Goal: Task Accomplishment & Management: Manage account settings

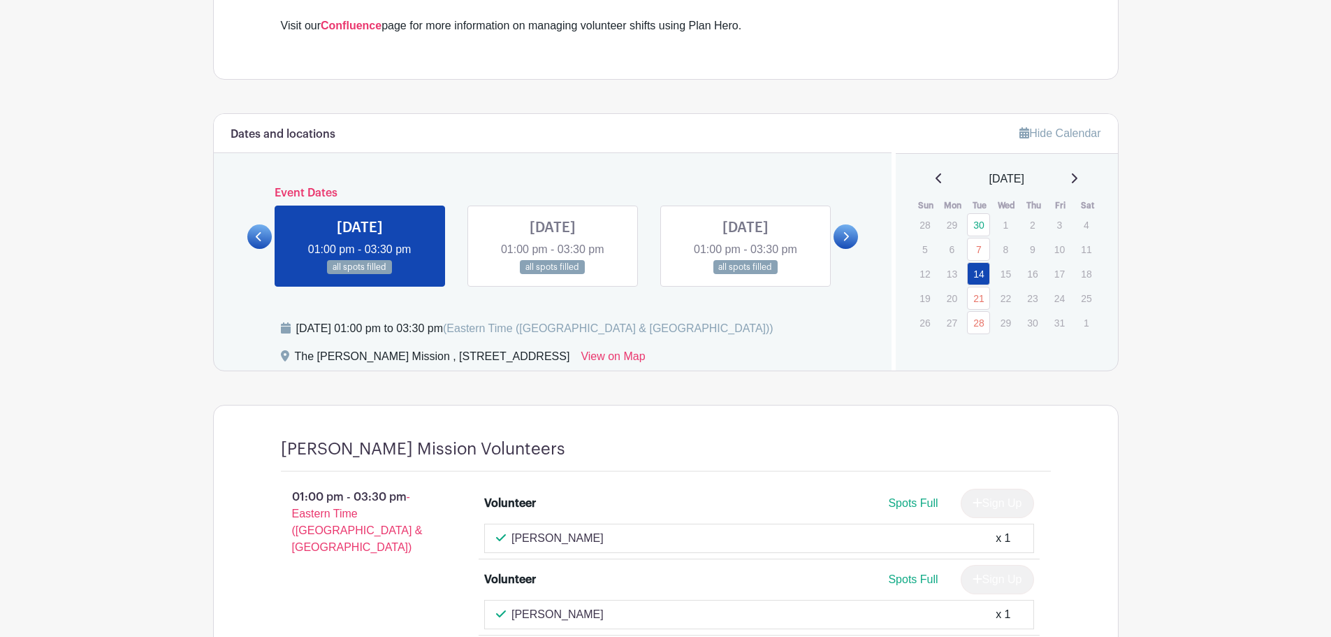
scroll to position [699, 0]
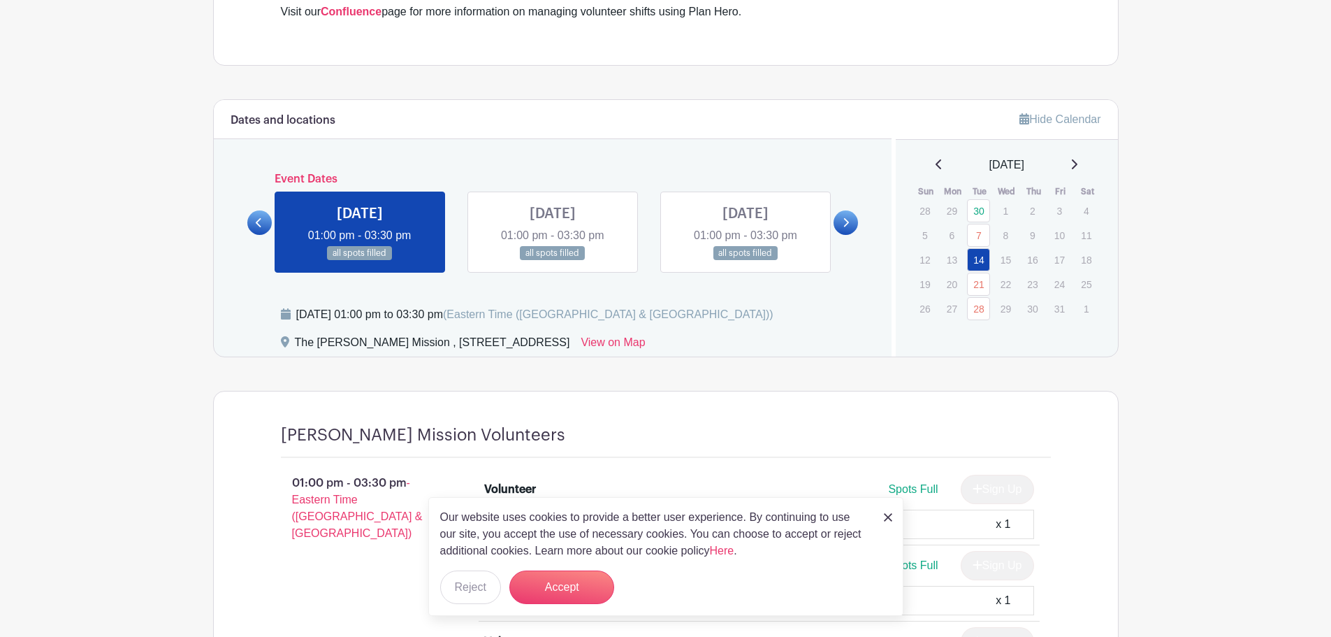
click at [1078, 169] on icon at bounding box center [1074, 164] width 7 height 11
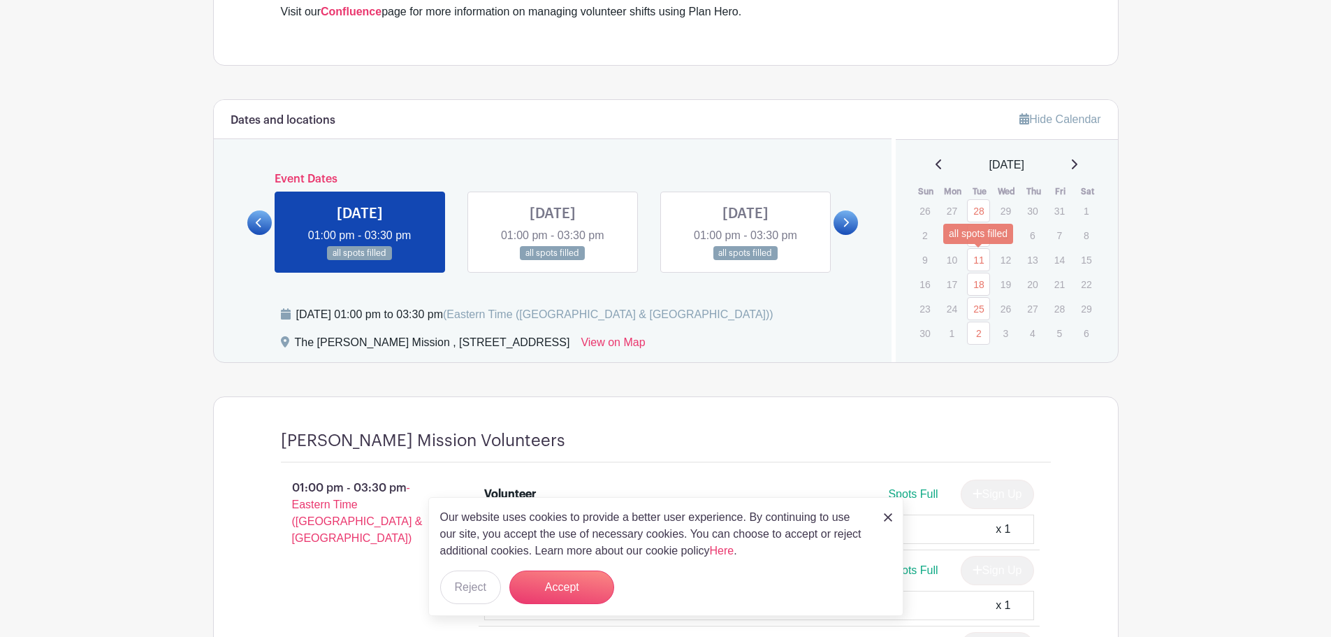
click at [981, 262] on link "11" at bounding box center [978, 259] width 23 height 23
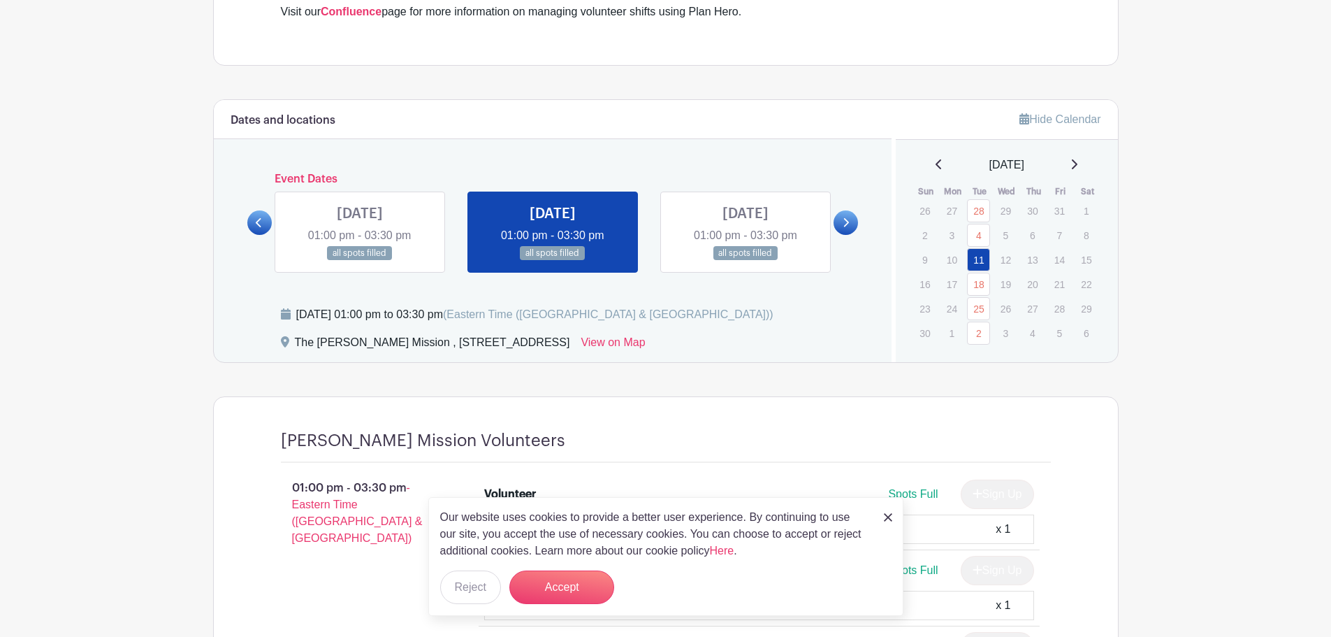
click at [1086, 159] on div "November 2025" at bounding box center [1007, 165] width 189 height 17
click at [1078, 163] on icon at bounding box center [1075, 164] width 6 height 10
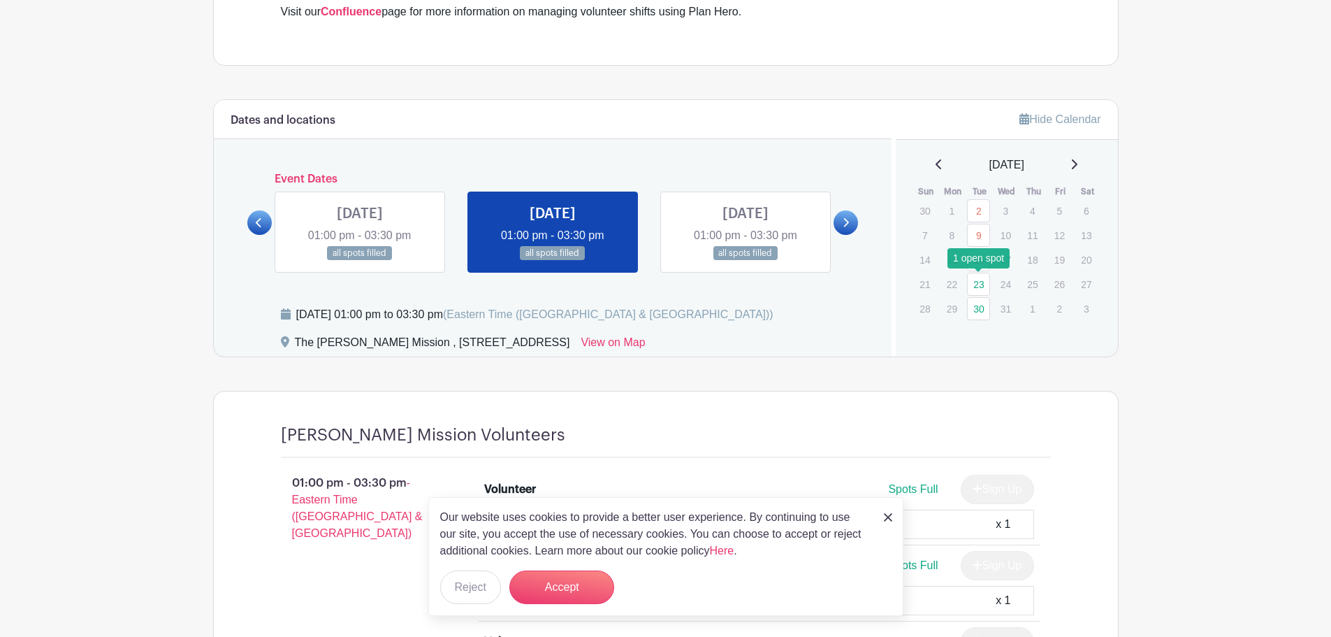
click at [981, 277] on link "23" at bounding box center [978, 284] width 23 height 23
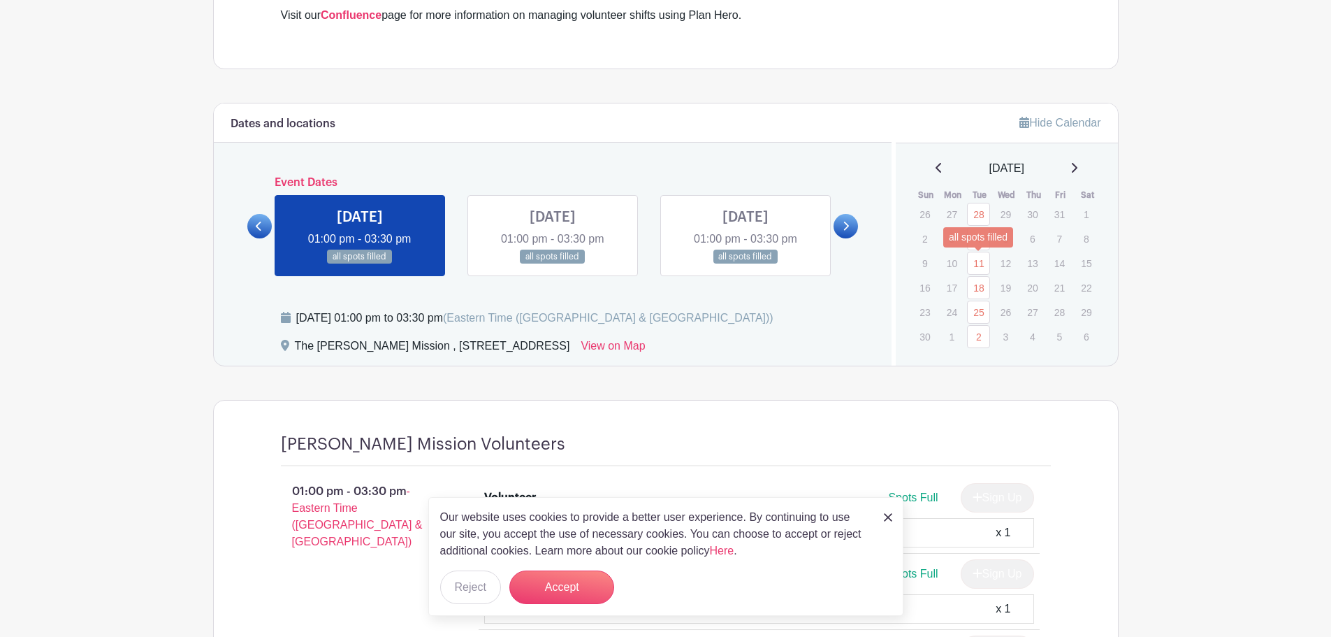
scroll to position [699, 0]
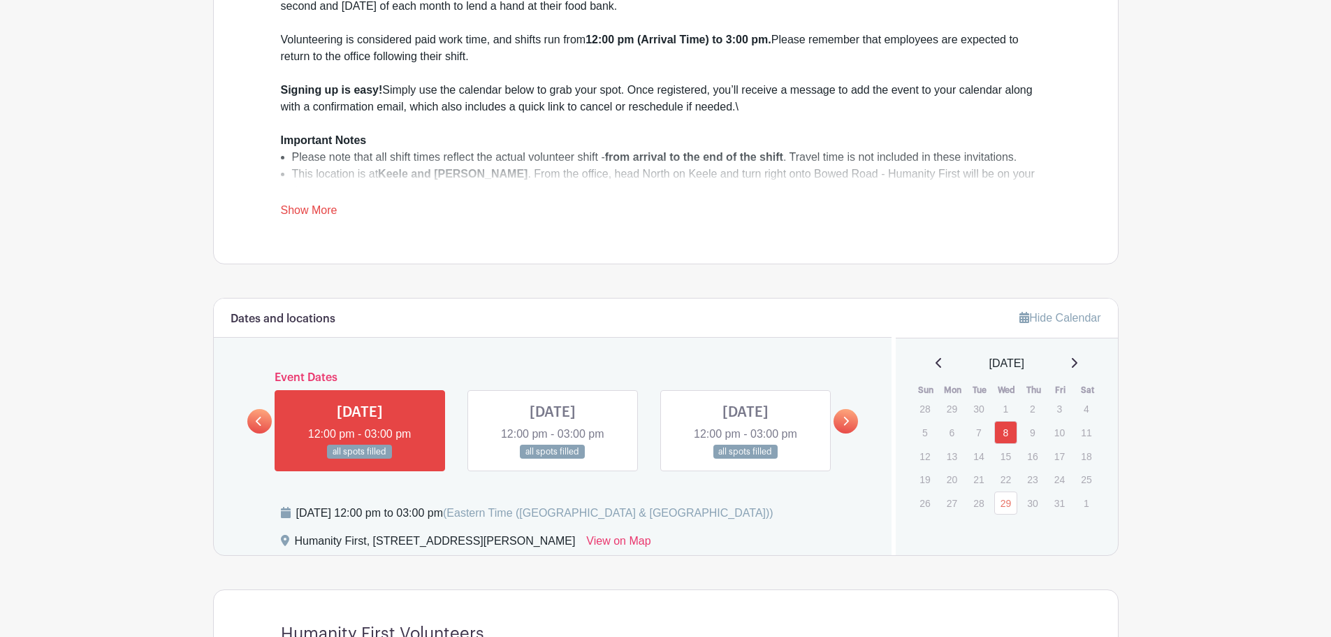
scroll to position [629, 0]
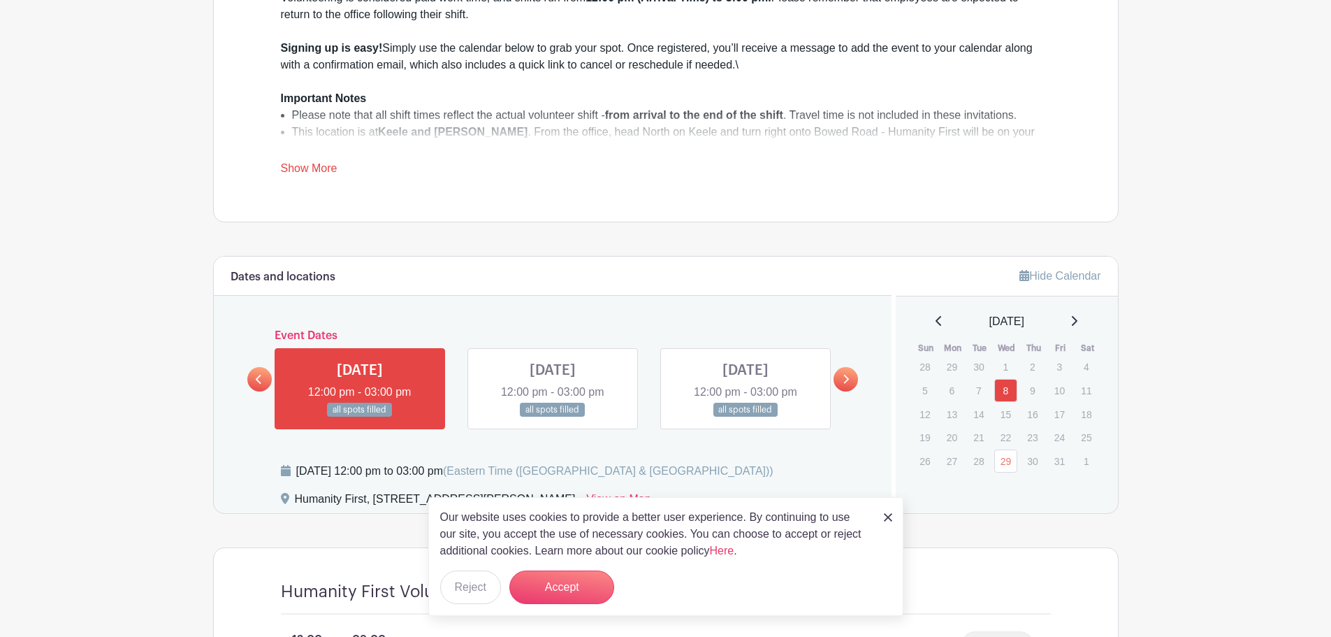
click at [1078, 323] on icon at bounding box center [1074, 320] width 7 height 11
click at [1077, 325] on div "November 2025" at bounding box center [1007, 321] width 189 height 17
click at [1078, 320] on icon at bounding box center [1074, 320] width 7 height 11
click at [889, 518] on img at bounding box center [888, 517] width 8 height 8
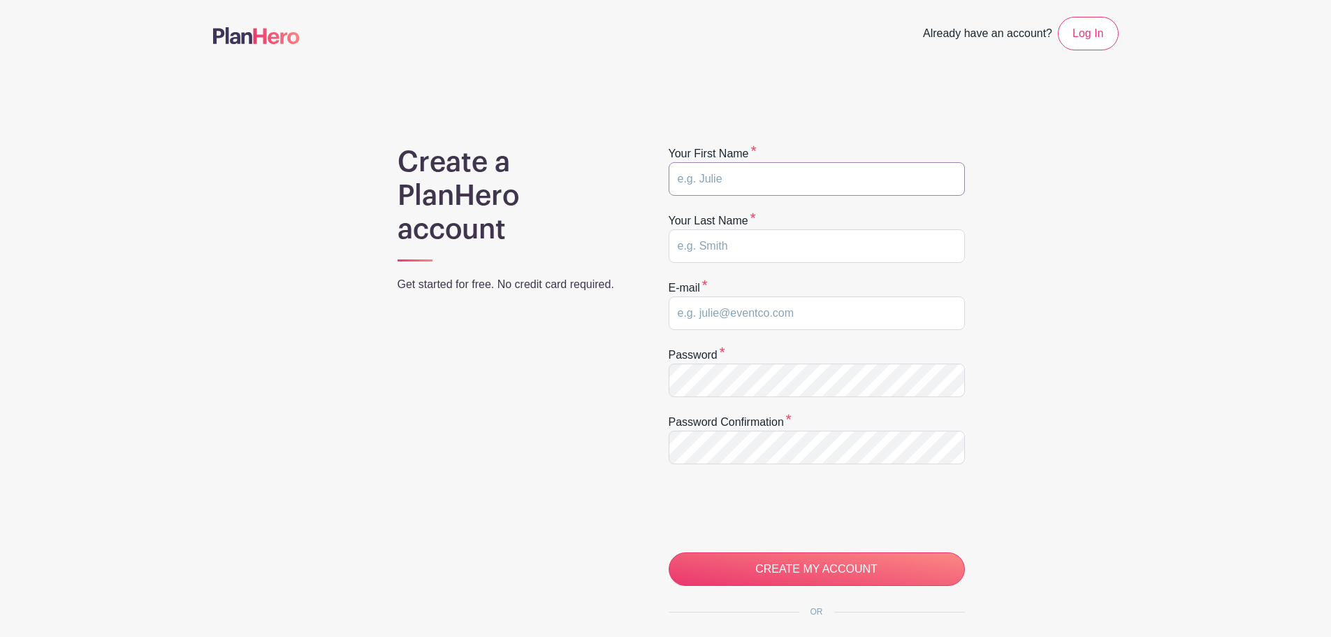
click at [802, 182] on input "text" at bounding box center [817, 179] width 296 height 34
type input "[PERSON_NAME]"
type input "Deorajh"
type input "[EMAIL_ADDRESS][DOMAIN_NAME]"
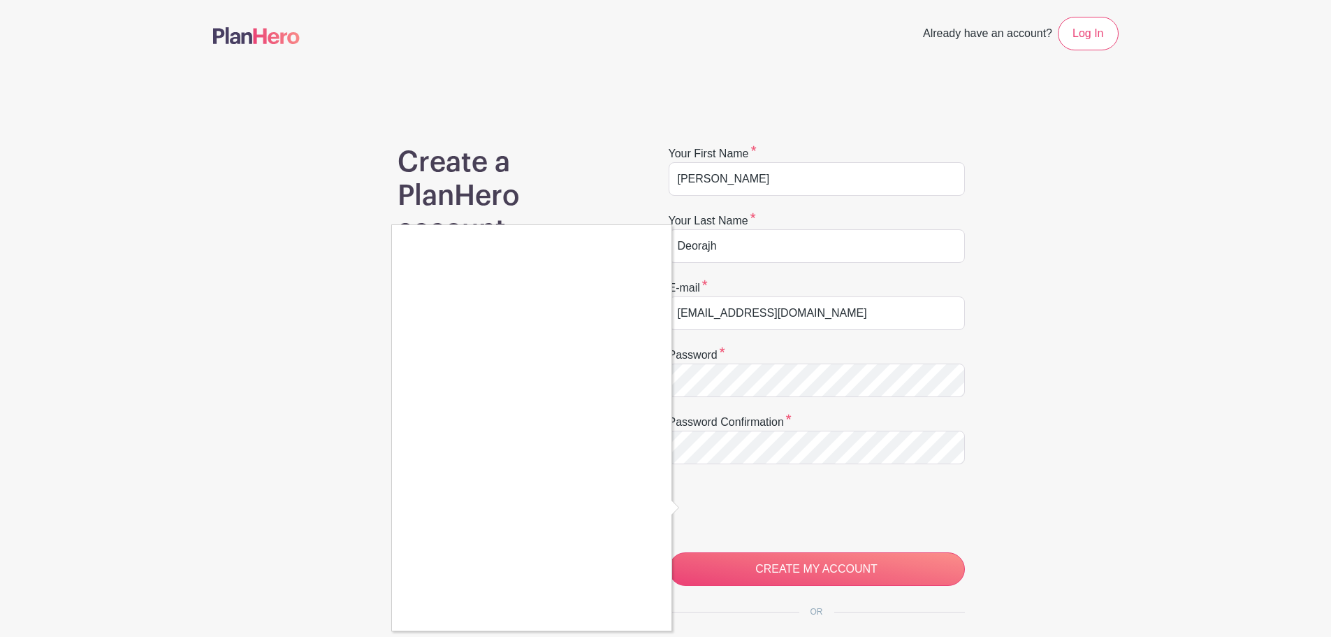
click at [747, 567] on div at bounding box center [665, 318] width 1331 height 637
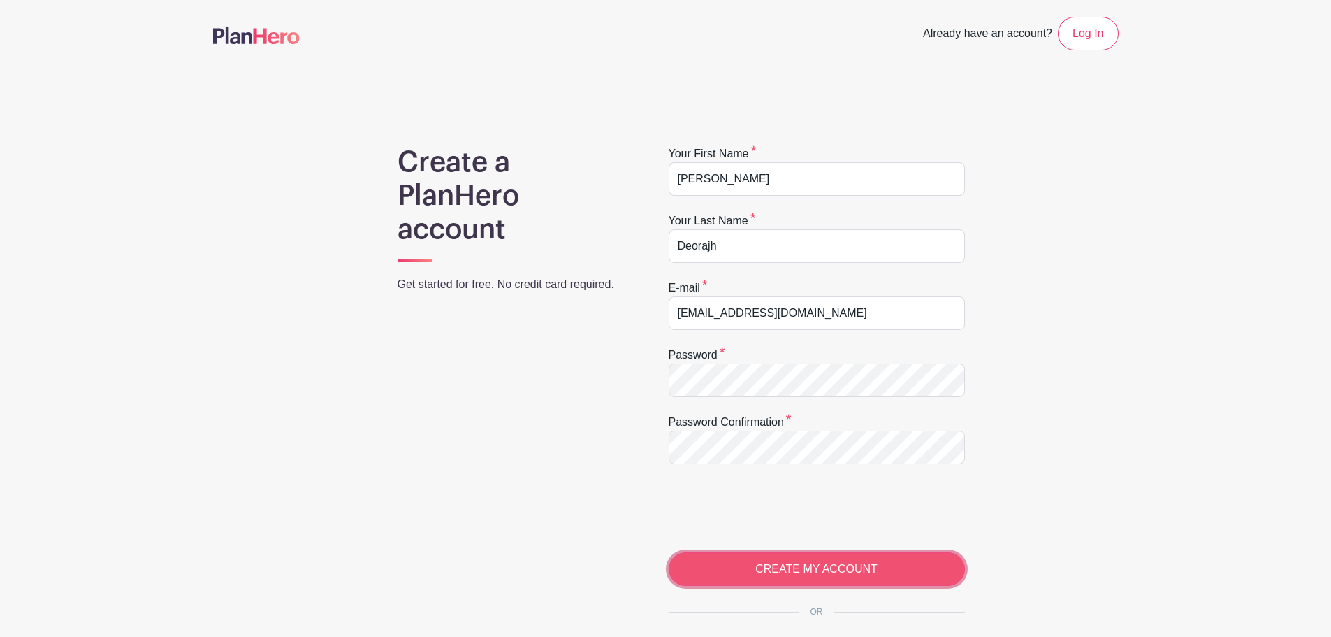
click at [814, 572] on input "CREATE MY ACCOUNT" at bounding box center [817, 569] width 296 height 34
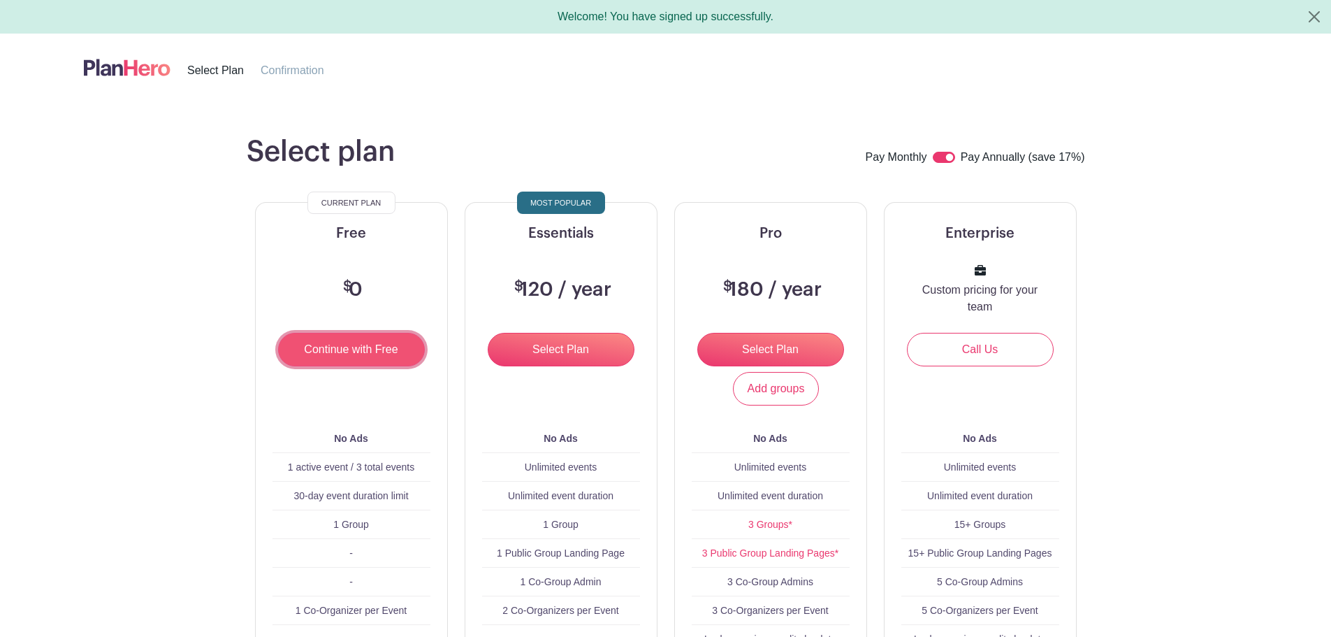
click at [351, 340] on input "Continue with Free" at bounding box center [351, 350] width 147 height 34
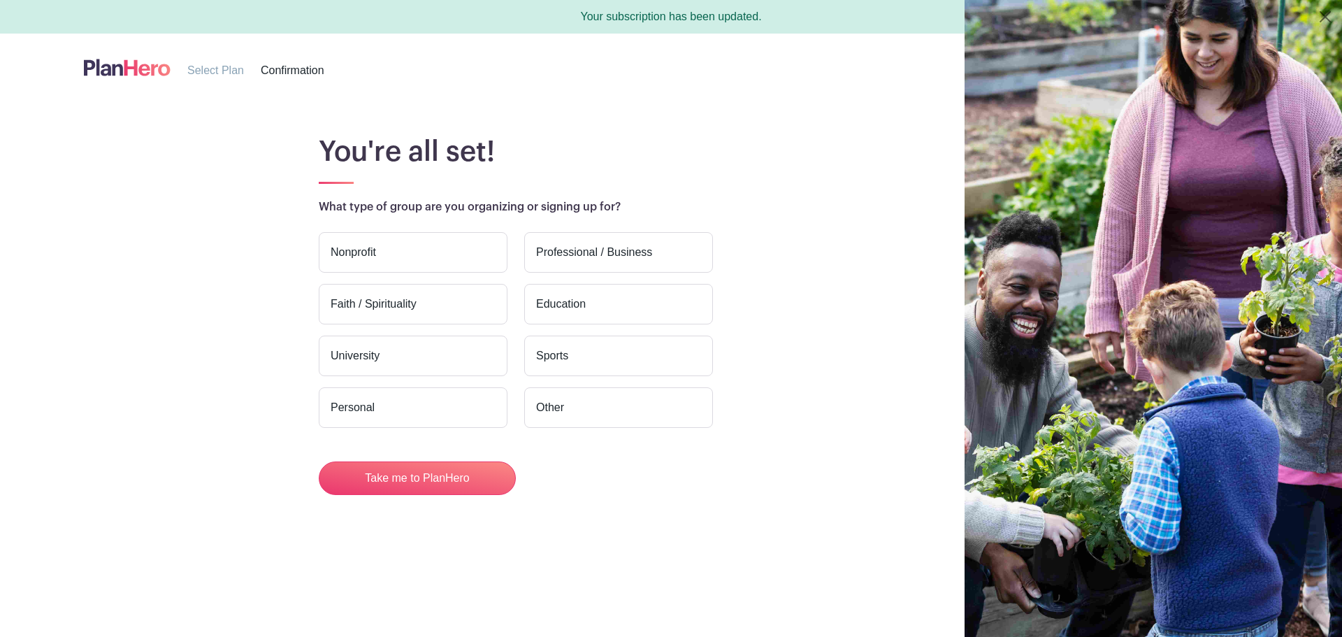
click at [435, 260] on label "Nonprofit" at bounding box center [413, 252] width 189 height 41
click at [0, 0] on input "Nonprofit" at bounding box center [0, 0] width 0 height 0
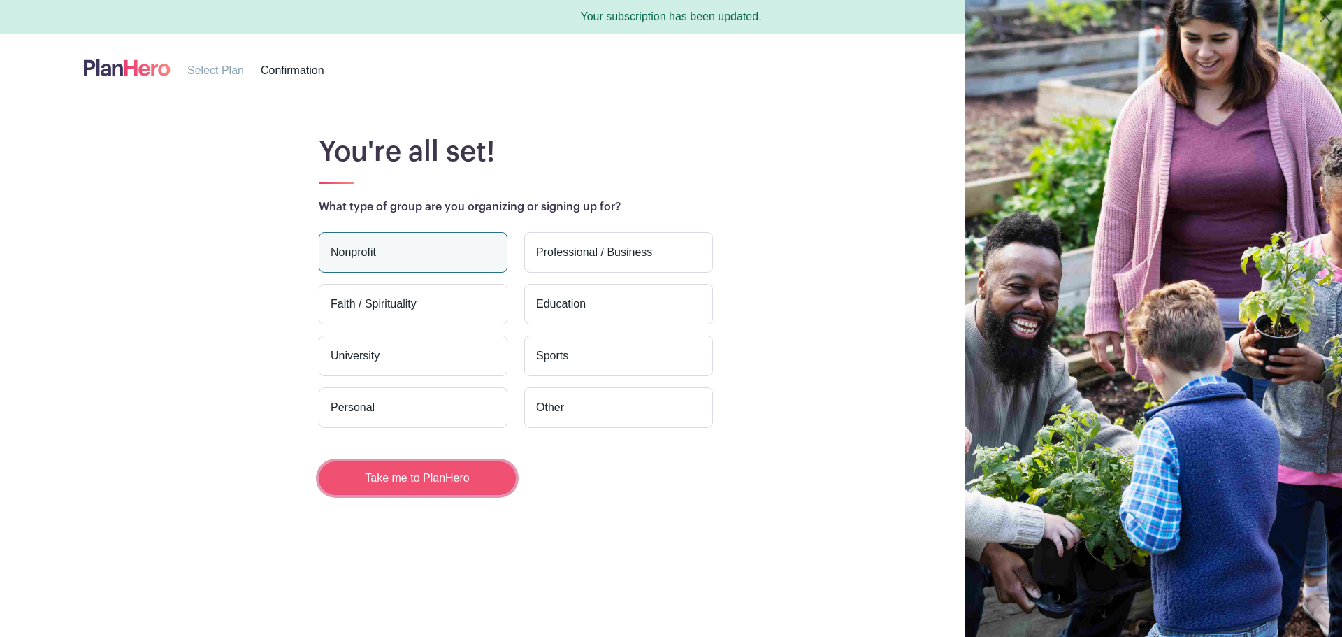
click at [431, 470] on button "Take me to PlanHero" at bounding box center [417, 478] width 197 height 34
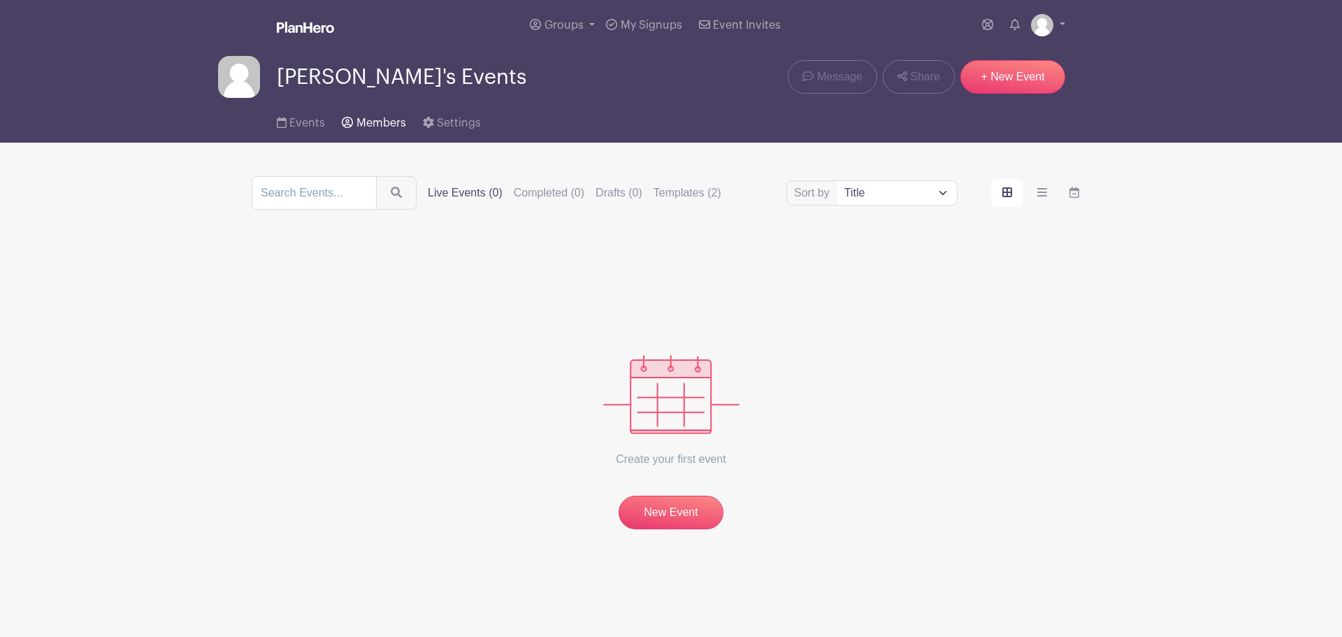
click at [398, 117] on span "Members" at bounding box center [381, 122] width 50 height 11
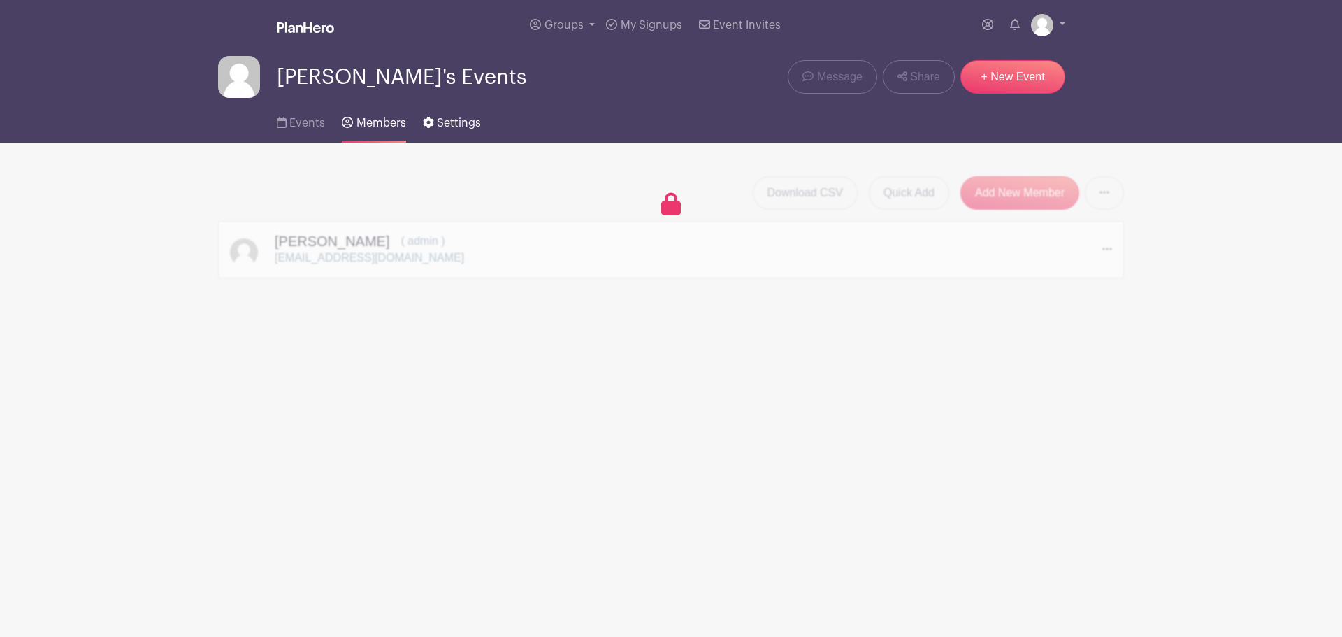
click at [451, 120] on span "Settings" at bounding box center [459, 122] width 44 height 11
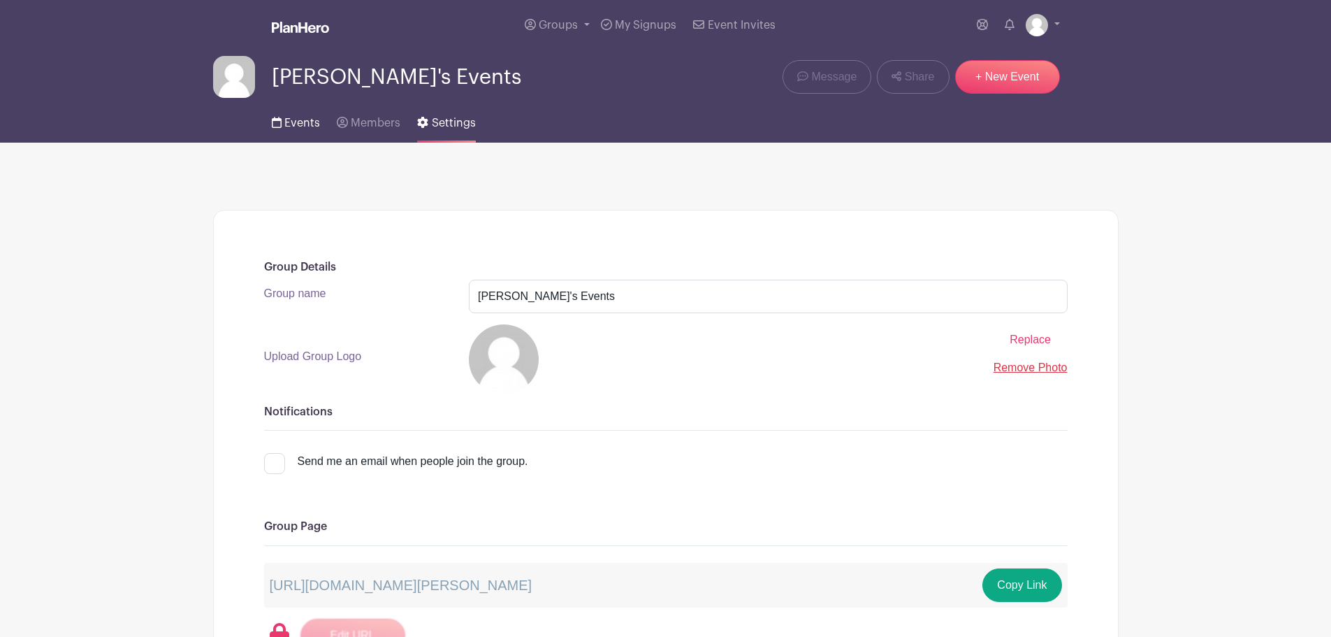
click at [292, 108] on link "Events" at bounding box center [296, 120] width 48 height 45
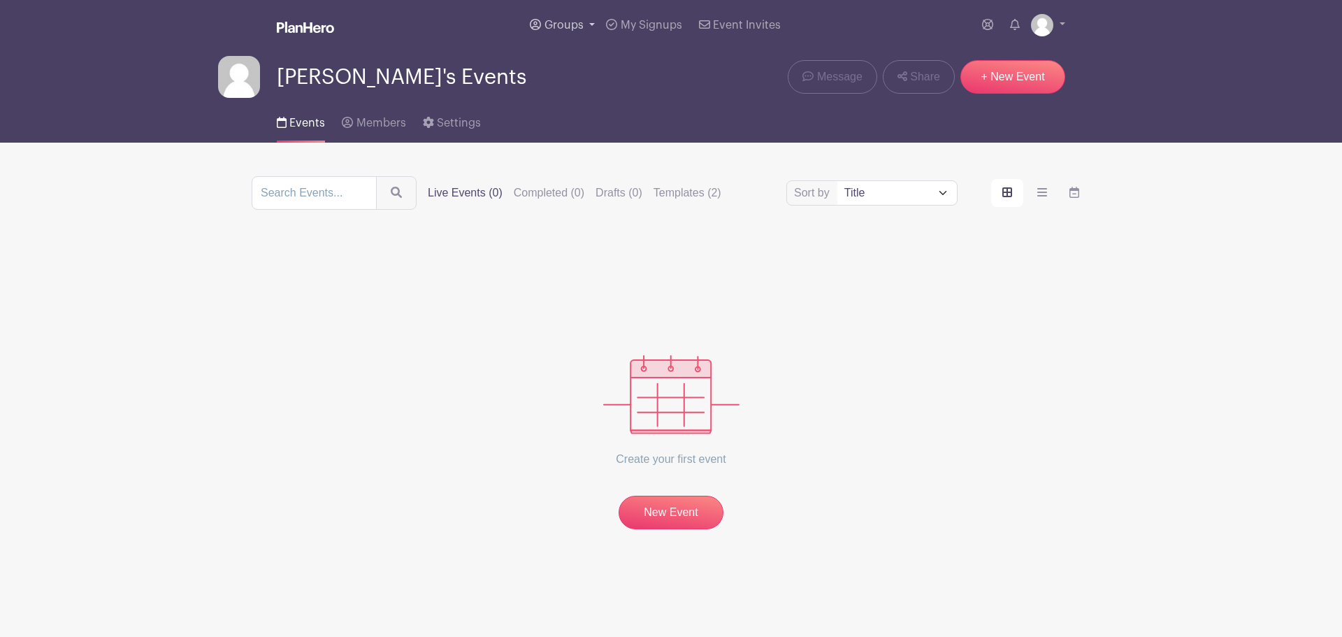
click at [587, 24] on link "Groups" at bounding box center [562, 25] width 76 height 50
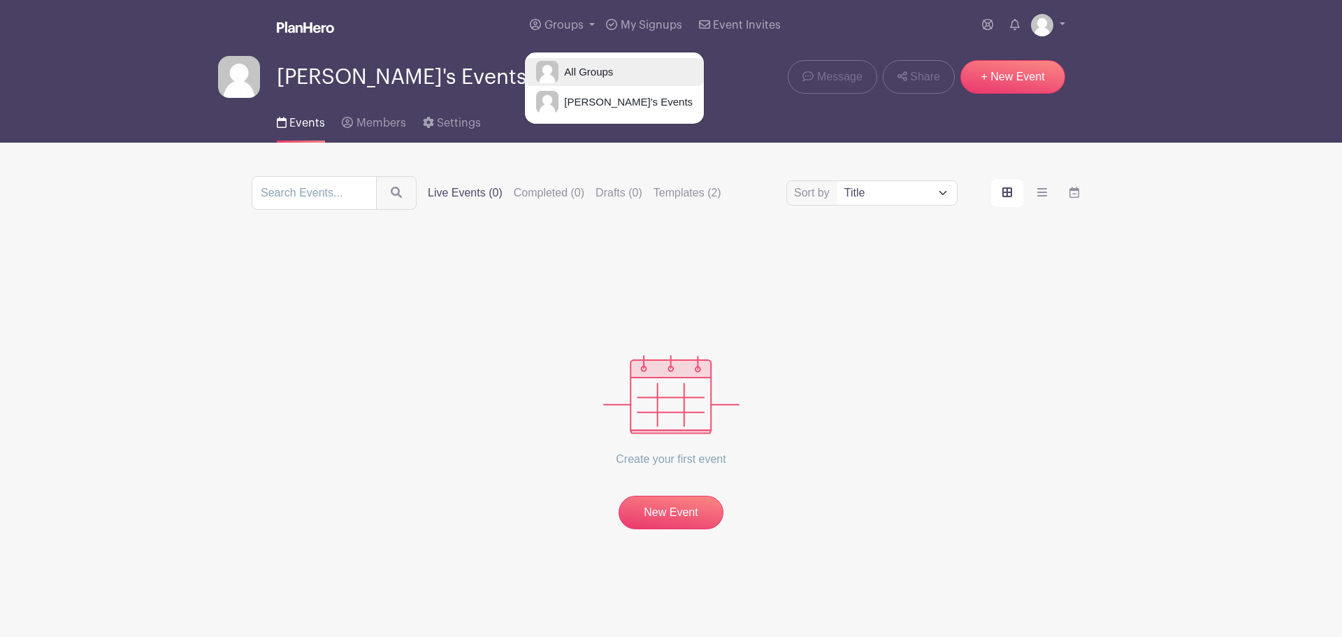
click at [588, 67] on span "All Groups" at bounding box center [585, 72] width 55 height 16
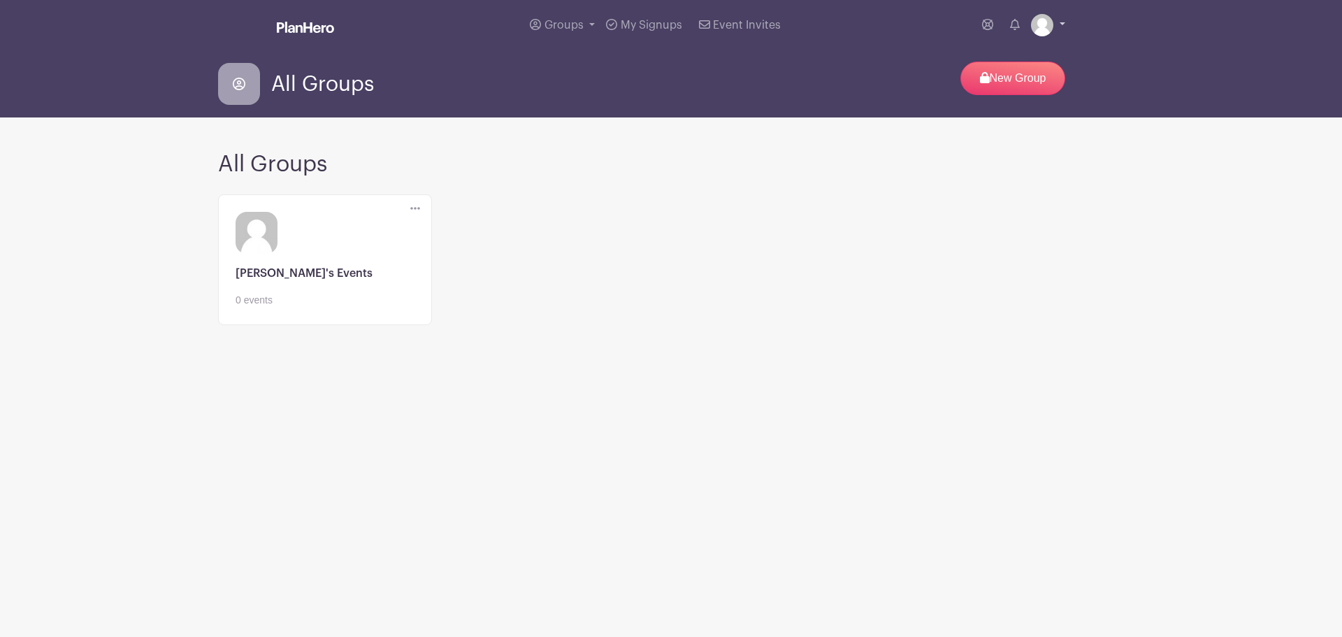
click at [1062, 18] on link at bounding box center [1048, 25] width 34 height 22
click at [1012, 91] on link "Logout" at bounding box center [1009, 92] width 110 height 22
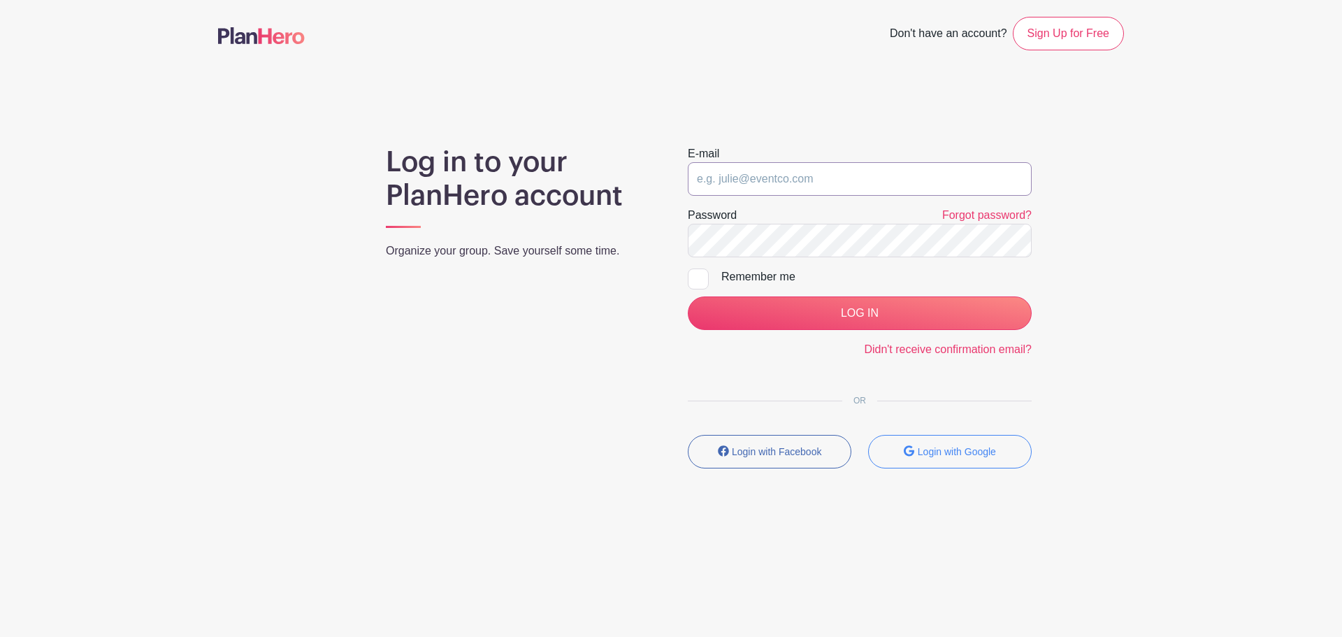
type input "ndeorajh@wysemeter.com"
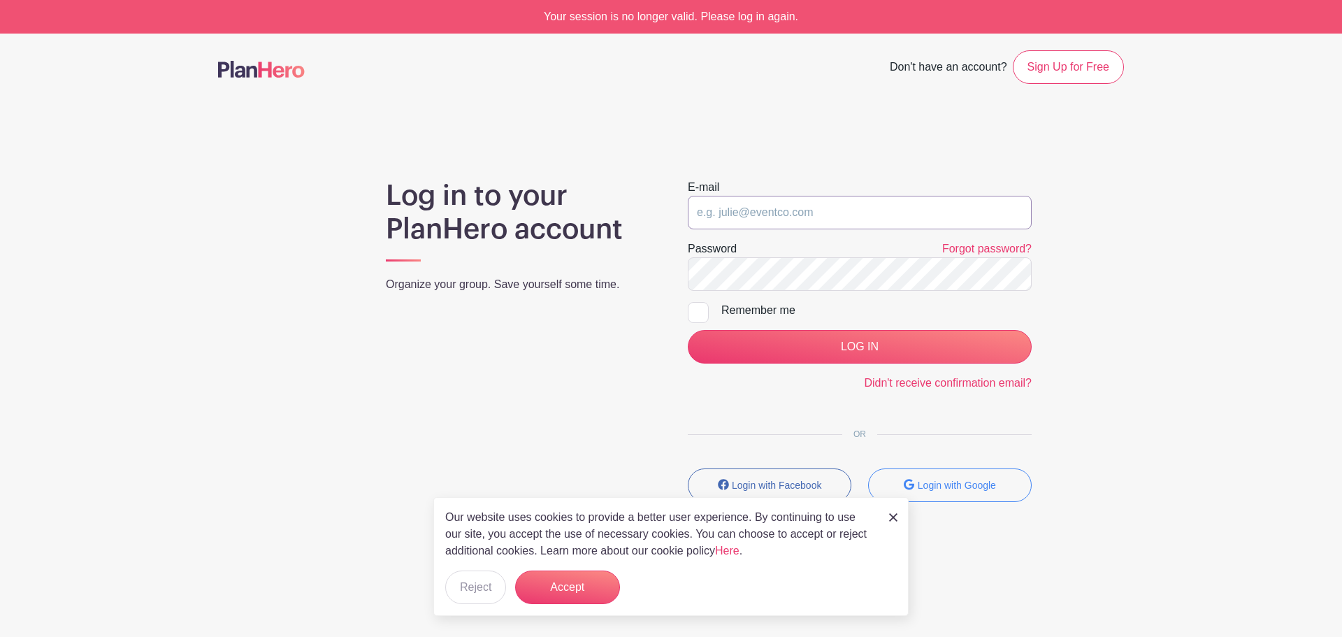
type input "[EMAIL_ADDRESS][DOMAIN_NAME]"
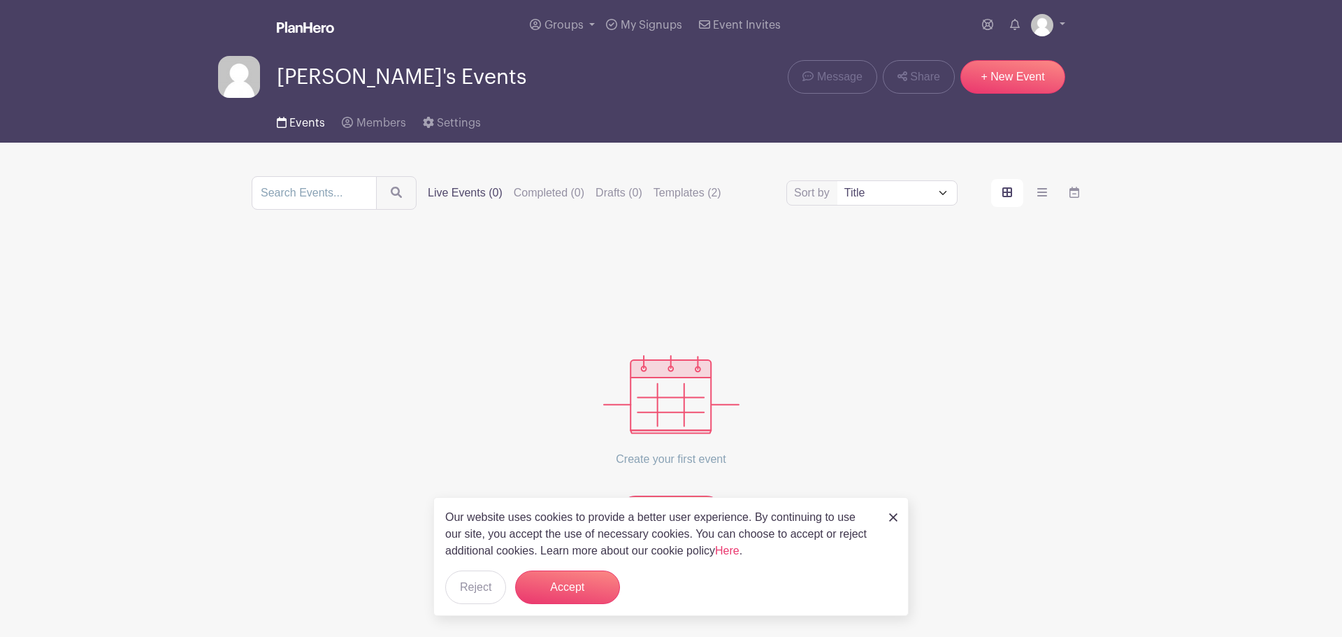
click at [316, 122] on span "Events" at bounding box center [307, 122] width 36 height 11
click at [593, 20] on link "Groups" at bounding box center [562, 25] width 76 height 50
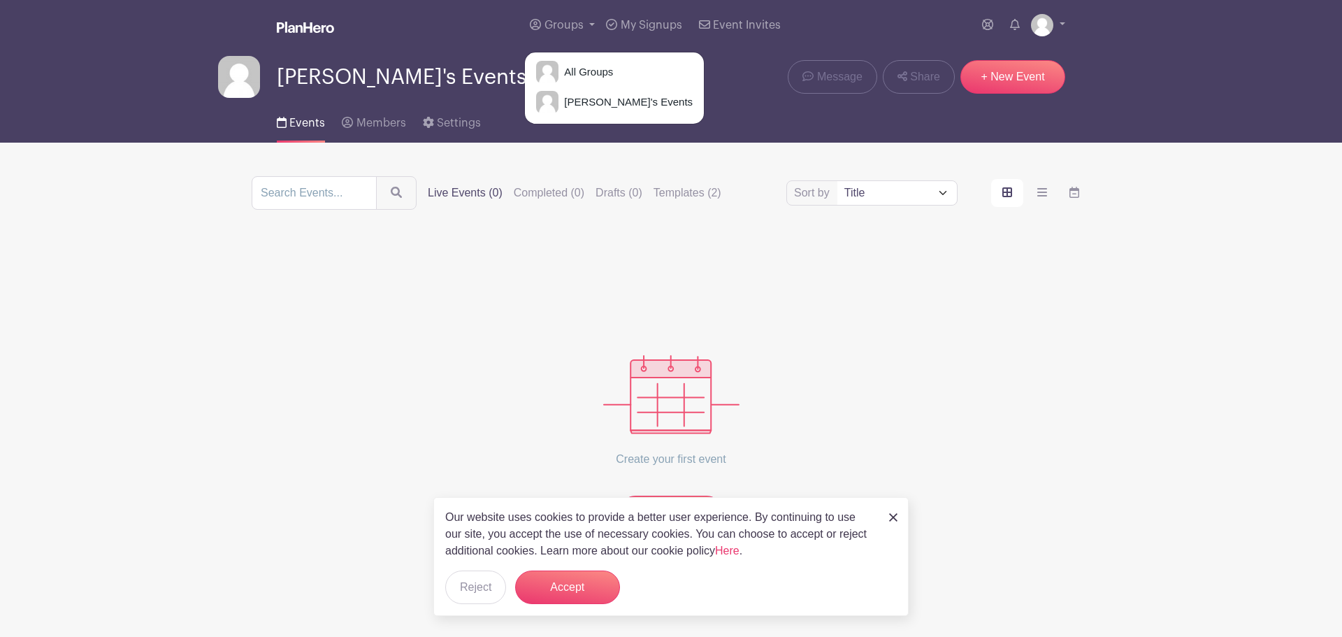
click at [1007, 276] on div "Create your first event New Event" at bounding box center [671, 386] width 839 height 286
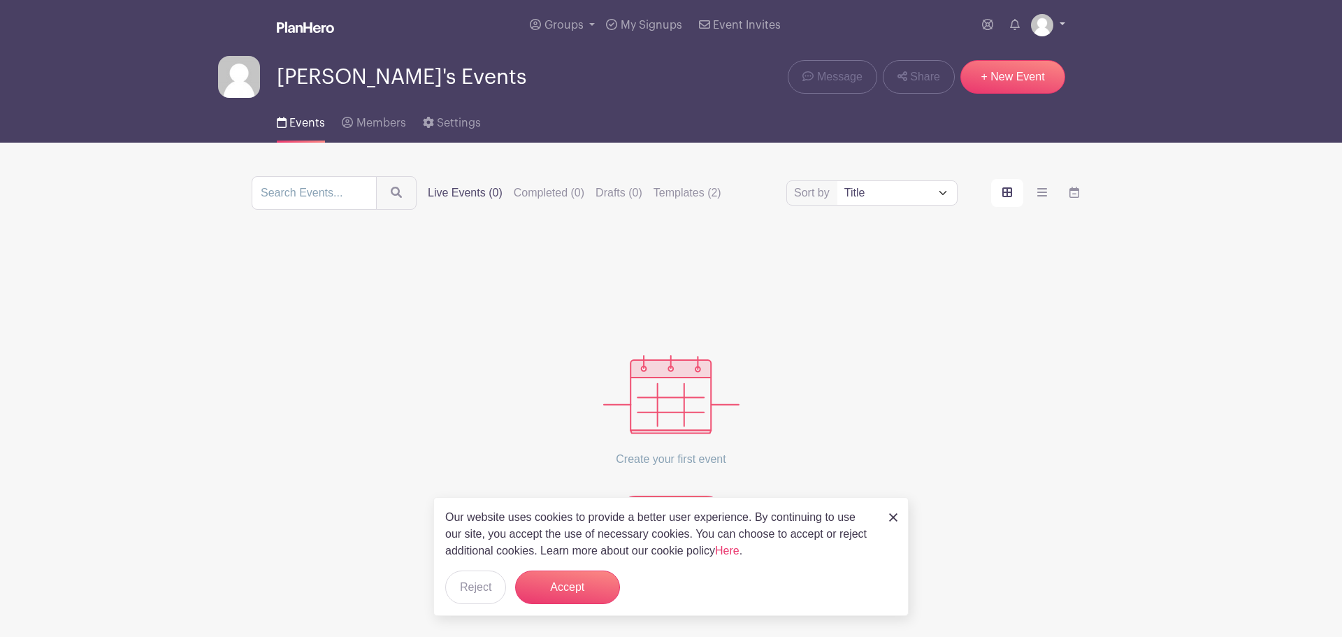
click at [1058, 33] on link at bounding box center [1048, 25] width 34 height 22
click at [1039, 52] on link "My account" at bounding box center [1009, 58] width 110 height 22
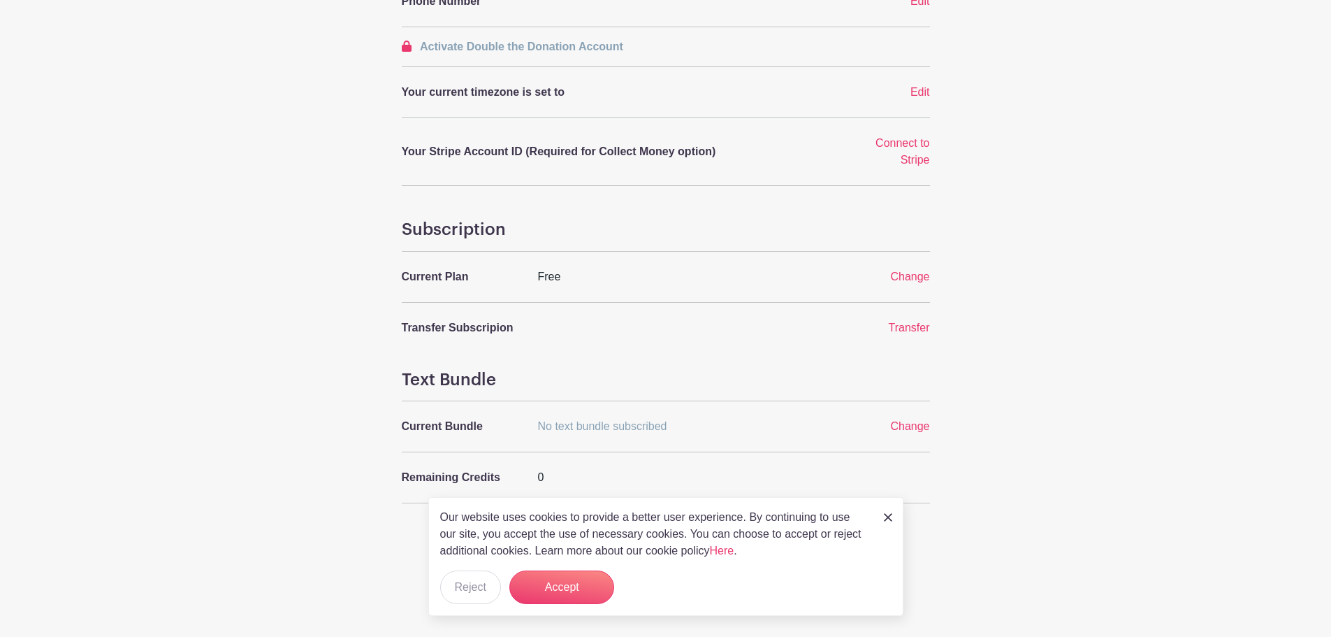
scroll to position [376, 0]
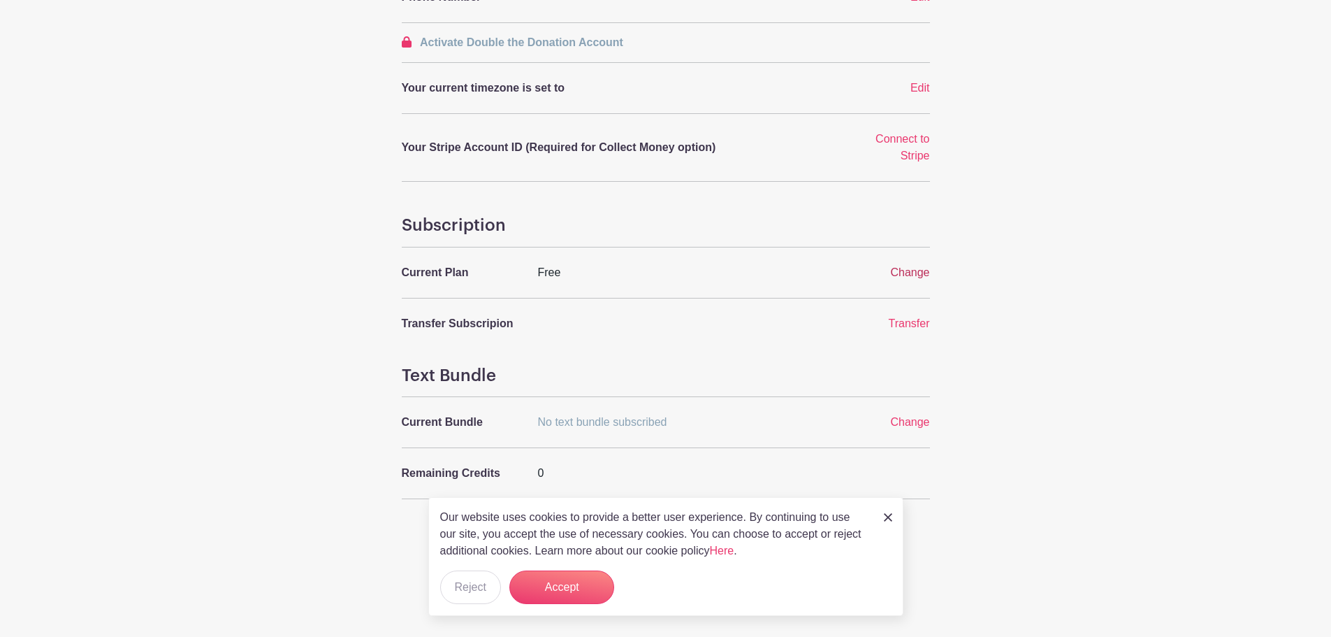
click at [917, 267] on span "Change" at bounding box center [909, 272] width 39 height 12
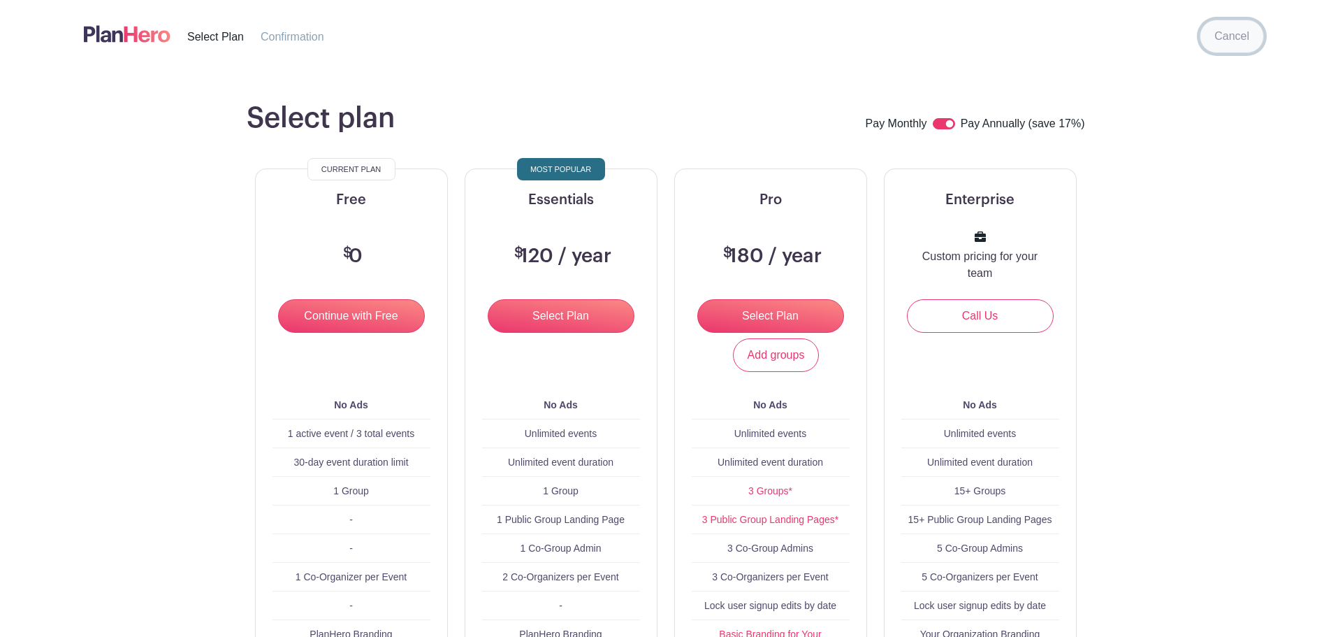
click at [1239, 43] on link "Cancel" at bounding box center [1232, 37] width 64 height 34
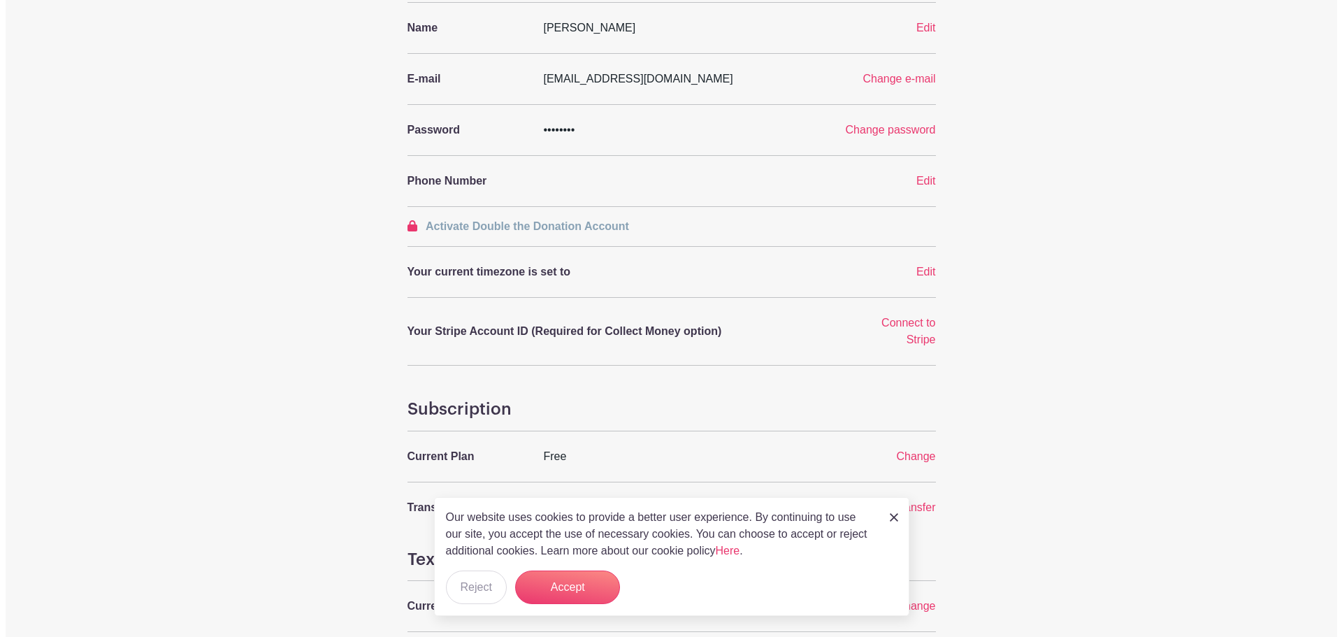
scroll to position [376, 0]
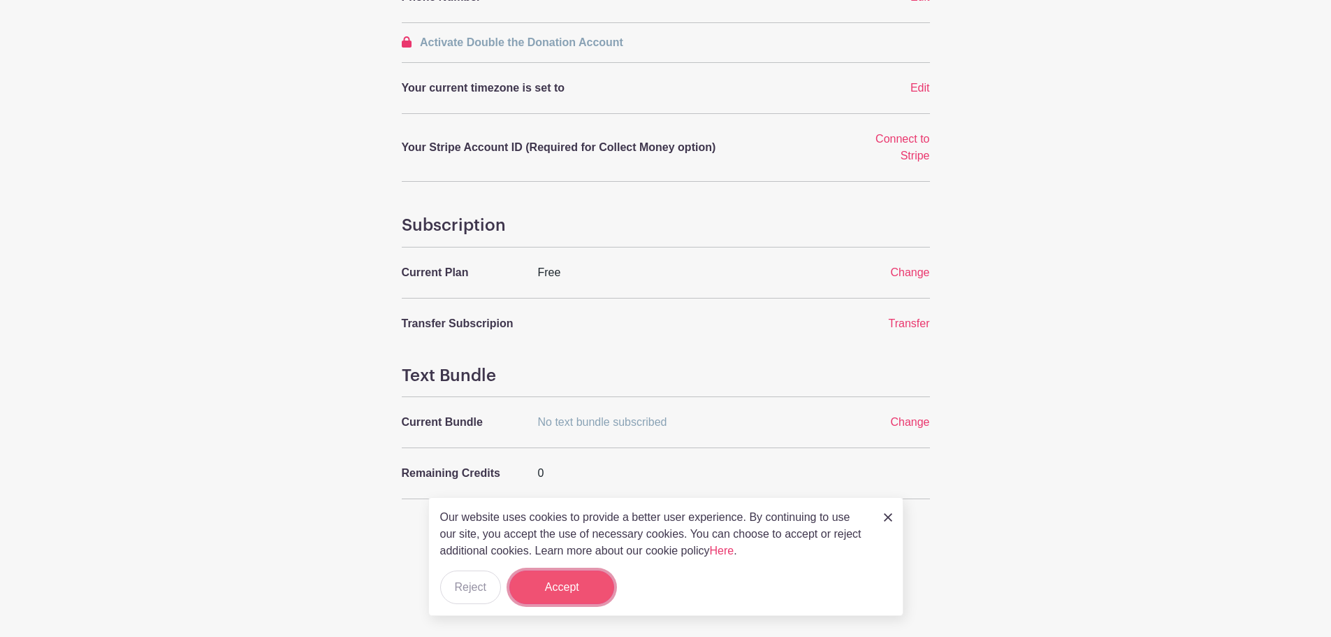
click at [544, 582] on button "Accept" at bounding box center [561, 587] width 105 height 34
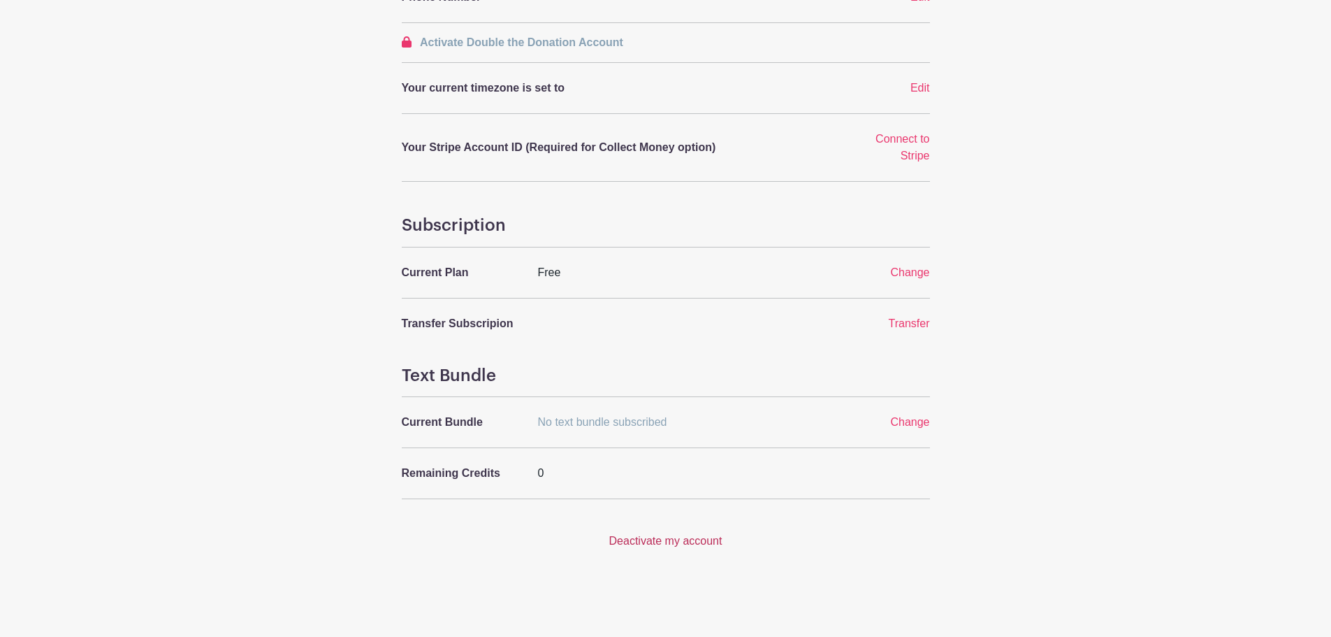
click at [658, 544] on link "Deactivate my account" at bounding box center [665, 541] width 113 height 12
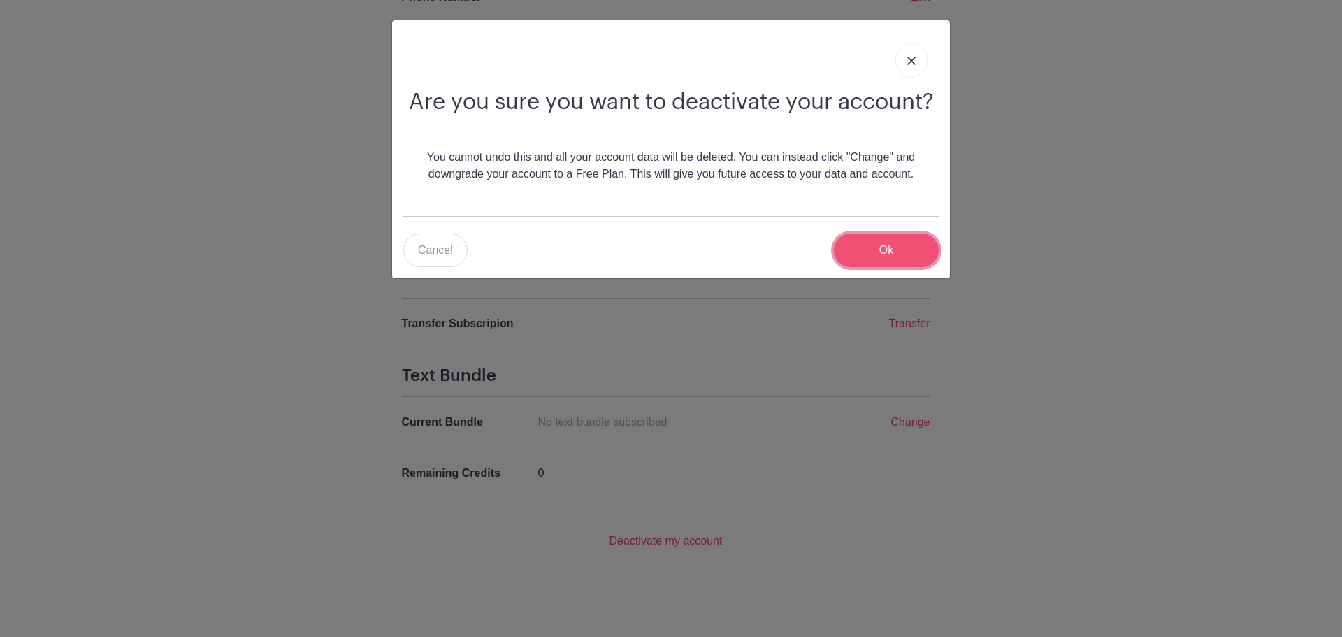
click at [906, 238] on input "Ok" at bounding box center [886, 250] width 105 height 34
